Goal: Navigation & Orientation: Find specific page/section

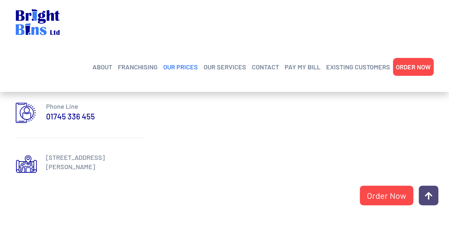
click at [174, 61] on link "OUR PRICES" at bounding box center [180, 66] width 35 height 11
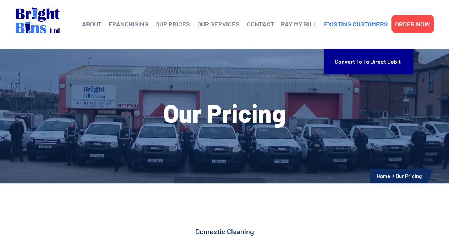
click at [344, 27] on link "EXISTING CUSTOMERS" at bounding box center [356, 24] width 64 height 11
